Goal: Transaction & Acquisition: Purchase product/service

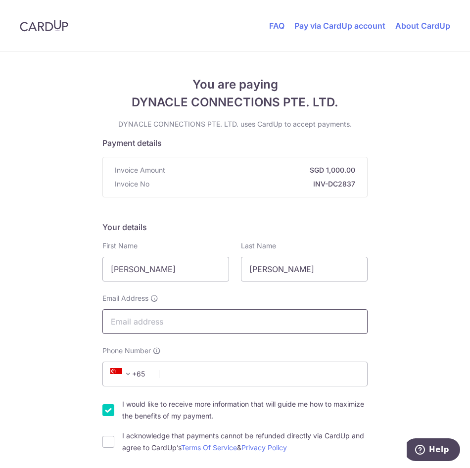
type input "[EMAIL_ADDRESS][DOMAIN_NAME]"
select select "65"
type input "80129003"
type input "541287"
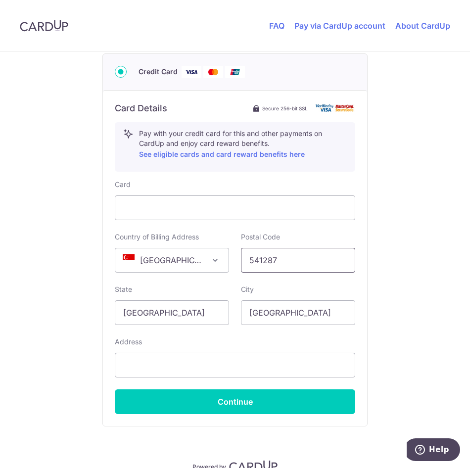
click at [288, 262] on input "541287" at bounding box center [298, 260] width 114 height 25
click at [288, 264] on input "541287" at bounding box center [298, 260] width 114 height 25
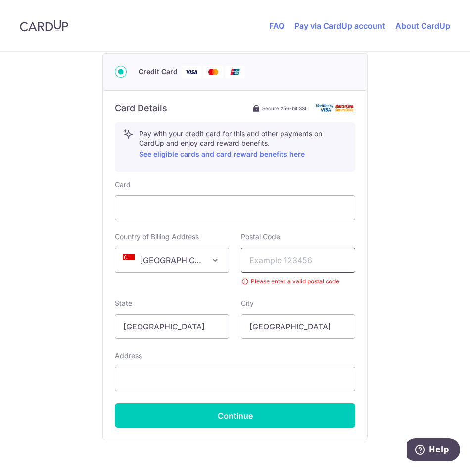
click at [288, 264] on input "text" at bounding box center [298, 260] width 114 height 25
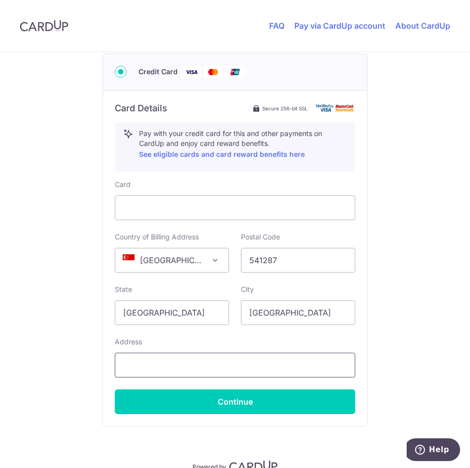
click at [178, 367] on input "text" at bounding box center [235, 365] width 240 height 25
drag, startPoint x: 283, startPoint y: 264, endPoint x: 206, endPoint y: 264, distance: 77.1
click at [206, 264] on div "Country of Billing Address [GEOGRAPHIC_DATA] [GEOGRAPHIC_DATA] [GEOGRAPHIC_DATA…" at bounding box center [235, 252] width 252 height 41
type input "228095"
click at [227, 373] on input "text" at bounding box center [235, 365] width 240 height 25
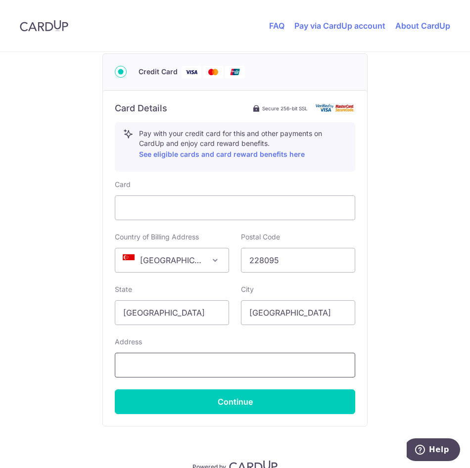
paste input "[STREET_ADDRESS][PERSON_NAME][PERSON_NAME]"
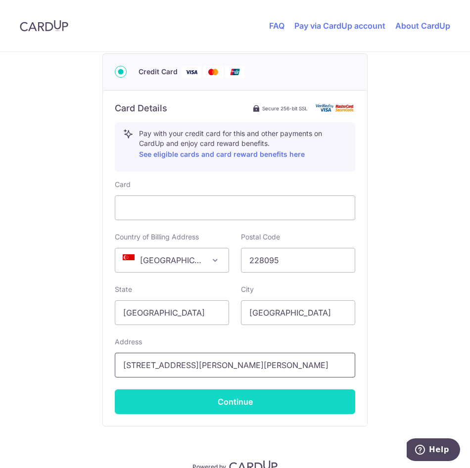
type input "[STREET_ADDRESS][PERSON_NAME][PERSON_NAME]"
click at [266, 395] on button "Continue" at bounding box center [235, 401] width 240 height 25
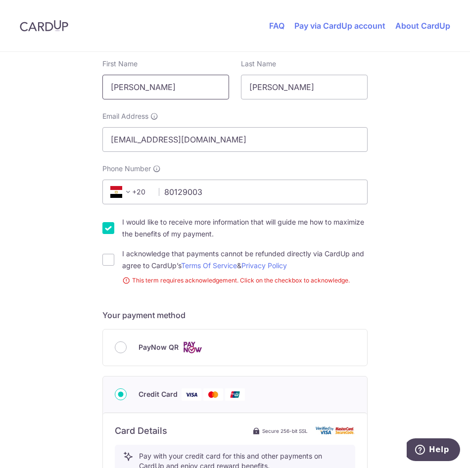
drag, startPoint x: 194, startPoint y: 83, endPoint x: 2, endPoint y: 83, distance: 191.8
click at [0, 80] on html "FAQ Pay via CardUp account About CardUp You are paying DYNACLE CONNECTIONS PTE.…" at bounding box center [235, 234] width 470 height 468
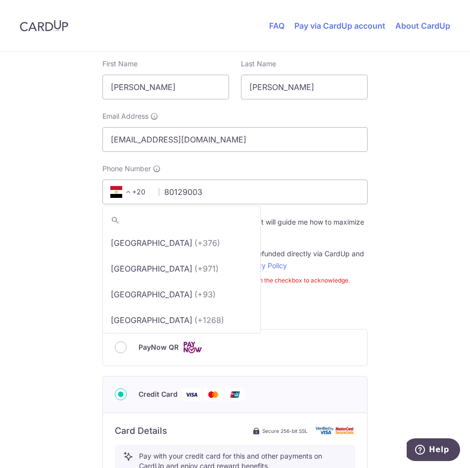
click at [143, 197] on span "+20" at bounding box center [129, 192] width 44 height 12
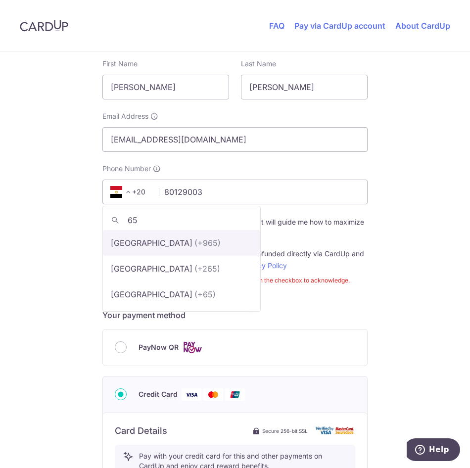
scroll to position [0, 0]
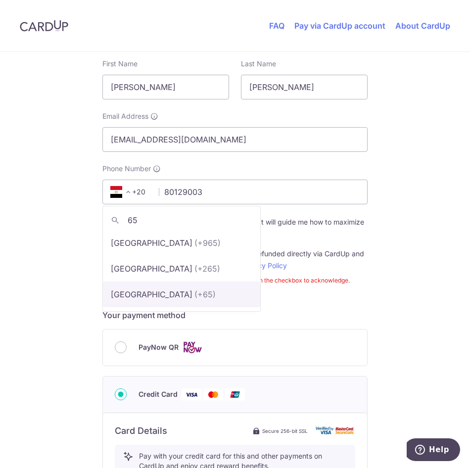
type input "65"
select select "199"
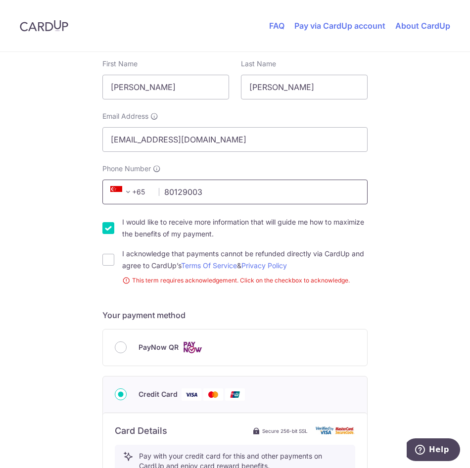
click at [139, 192] on div "+376 +971 +93 +1268 +1264 +355 +374 +244 +0 +54 +1684 +43 +61 +297 +358 +994 +3…" at bounding box center [234, 191] width 265 height 25
click at [174, 91] on input "[PERSON_NAME]" at bounding box center [165, 87] width 127 height 25
drag, startPoint x: 174, startPoint y: 91, endPoint x: 80, endPoint y: 86, distance: 94.1
click at [80, 86] on div "You are paying DYNACLE CONNECTIONS PTE. LTD. DYNACLE CONNECTIONS PTE. LTD. uses…" at bounding box center [235, 362] width 470 height 984
type input "J"
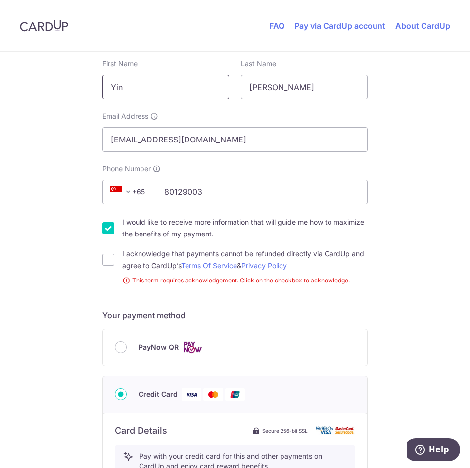
type input "[PERSON_NAME]"
click at [109, 230] on input "I would like to receive more information that will guide me how to maximize the…" at bounding box center [108, 228] width 12 height 12
checkbox input "false"
click at [106, 257] on input "I acknowledge that payments cannot be refunded directly via CardUp and agree to…" at bounding box center [108, 260] width 12 height 12
checkbox input "true"
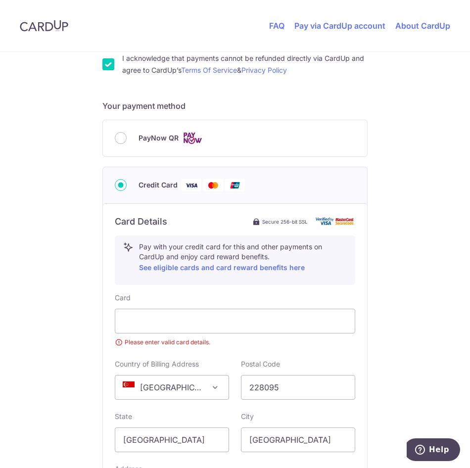
scroll to position [380, 0]
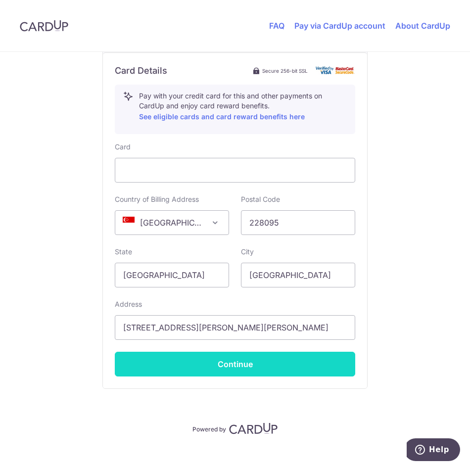
click at [236, 367] on button "Continue" at bounding box center [235, 364] width 240 height 25
type input "**** 9021"
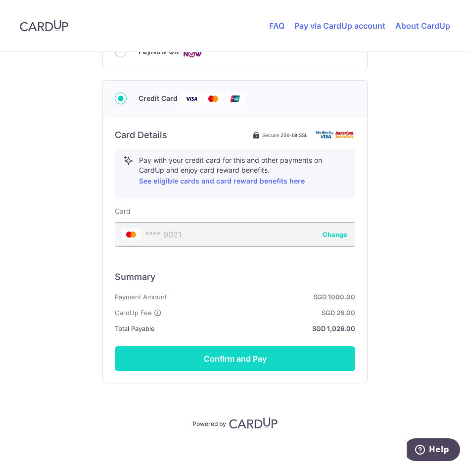
scroll to position [471, 0]
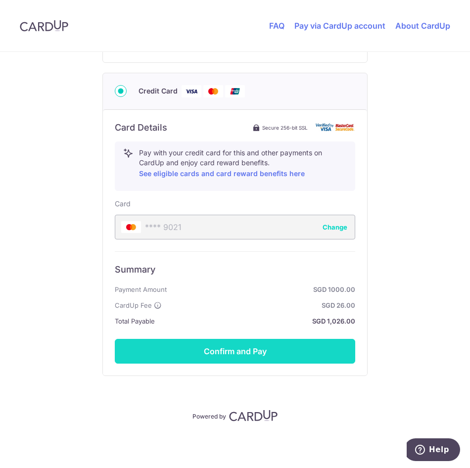
click at [227, 356] on button "Confirm and Pay" at bounding box center [235, 351] width 240 height 25
